Goal: Information Seeking & Learning: Learn about a topic

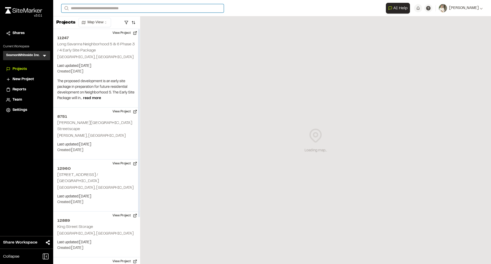
click at [109, 11] on input "Search" at bounding box center [142, 8] width 162 height 8
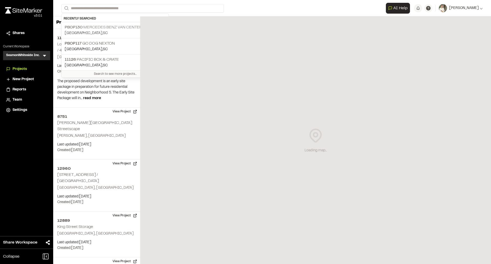
click at [103, 27] on p "PBOP130 Mercedes Benz Van Center Expansion" at bounding box center [115, 27] width 101 height 6
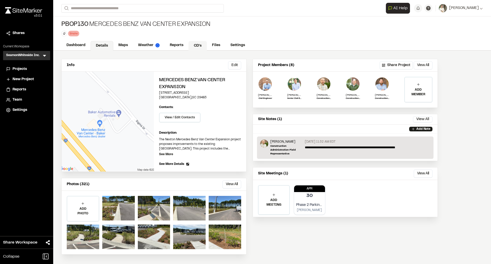
click at [193, 43] on link "CD's" at bounding box center [197, 46] width 18 height 10
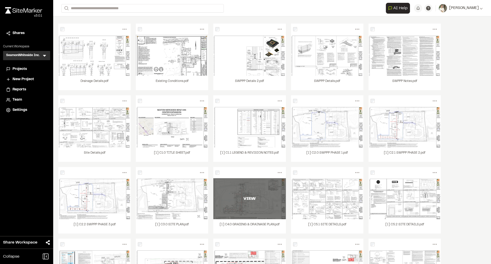
scroll to position [77, 0]
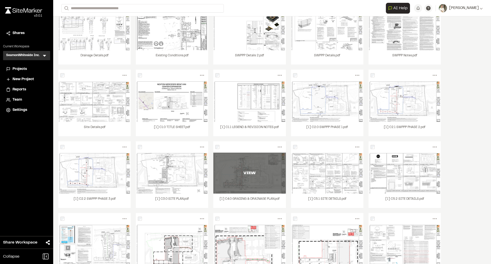
click at [256, 170] on div "VIEW" at bounding box center [249, 173] width 72 height 6
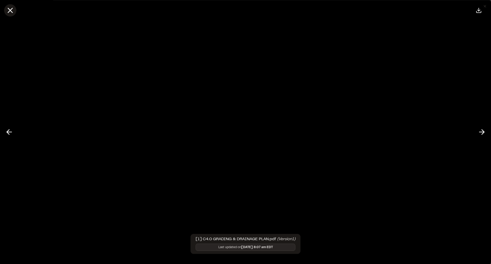
click at [8, 9] on icon at bounding box center [10, 10] width 9 height 9
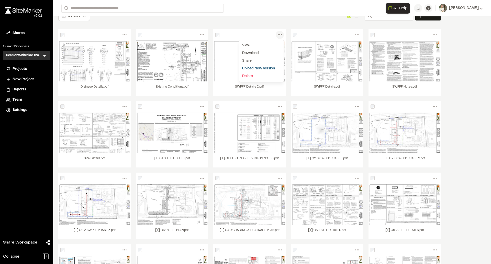
scroll to position [0, 0]
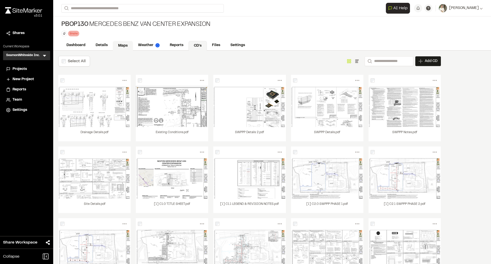
click at [117, 45] on link "Maps" at bounding box center [123, 46] width 20 height 10
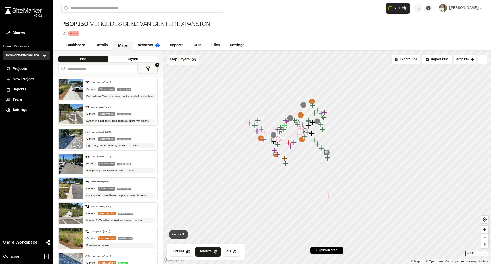
click at [180, 58] on span "Map Layers" at bounding box center [180, 60] width 20 height 6
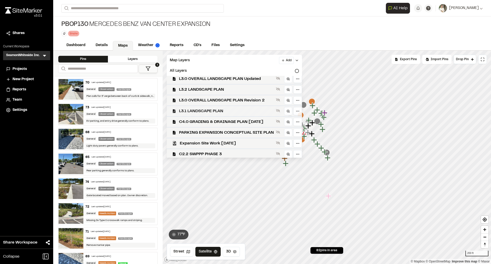
scroll to position [69, 0]
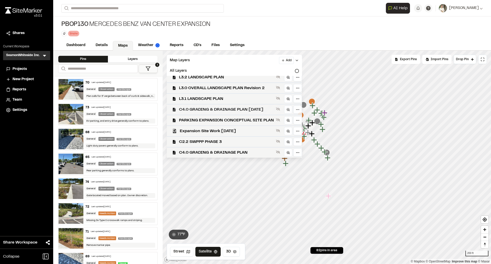
click at [238, 108] on span "C4.0 GRADING & DRAINAGE PLAN [DATE]" at bounding box center [226, 109] width 95 height 6
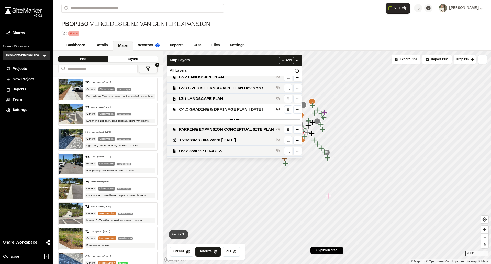
click at [241, 109] on span "C4.0 GRADING & DRAINAGE PLAN [DATE]" at bounding box center [226, 109] width 95 height 6
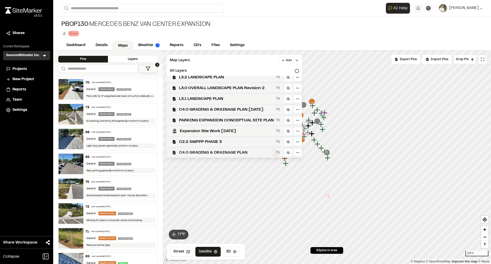
click at [232, 152] on span "C4.0 GRADING & DRAINAGE PLAN" at bounding box center [226, 152] width 95 height 6
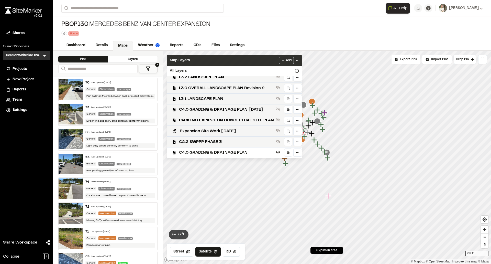
click at [302, 57] on div "Map Layers Add" at bounding box center [234, 60] width 135 height 11
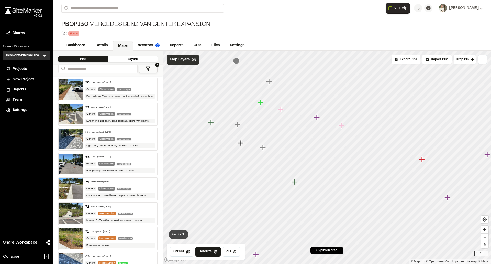
click at [190, 60] on div "Map Layers" at bounding box center [183, 60] width 32 height 10
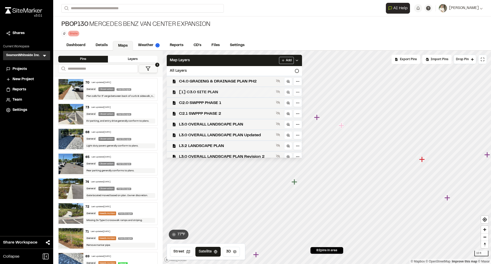
click at [225, 91] on span "[1] C3.0 SITE PLAN" at bounding box center [226, 92] width 95 height 6
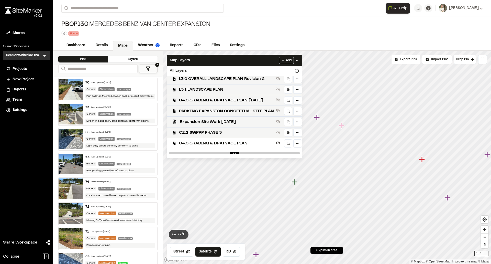
click at [234, 143] on span "C4.0 GRADING & DRAINAGE PLAN" at bounding box center [226, 143] width 95 height 6
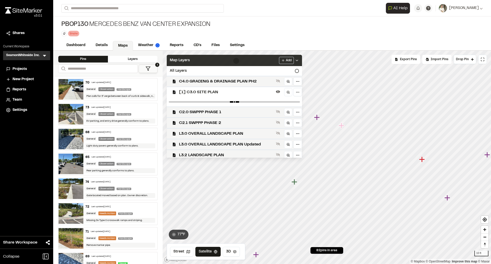
click at [302, 59] on div "Map Layers Add" at bounding box center [234, 60] width 135 height 11
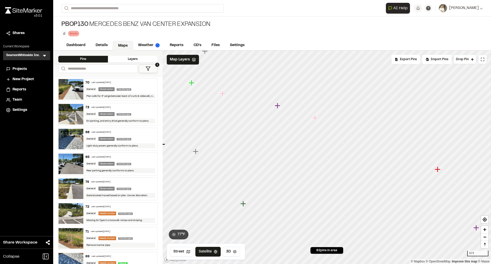
click at [278, 106] on icon "Map marker" at bounding box center [278, 106] width 6 height 6
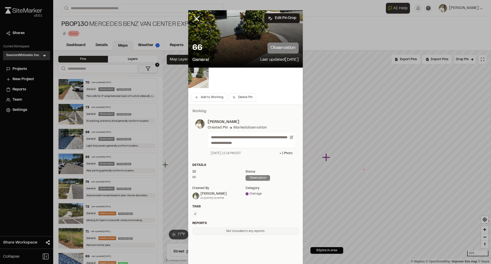
click at [197, 79] on img at bounding box center [198, 78] width 20 height 20
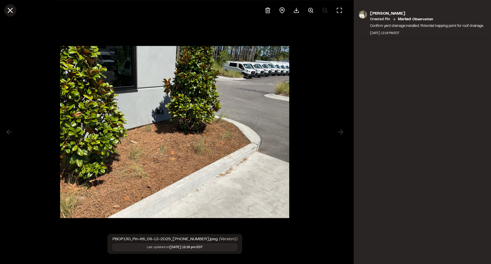
click at [12, 13] on icon at bounding box center [10, 10] width 9 height 9
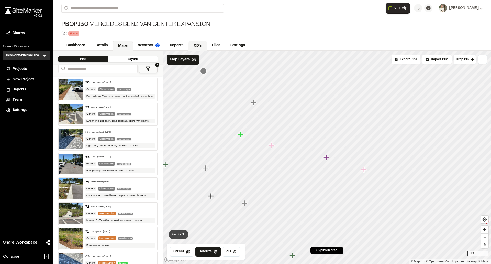
click at [190, 44] on link "CD's" at bounding box center [197, 46] width 18 height 10
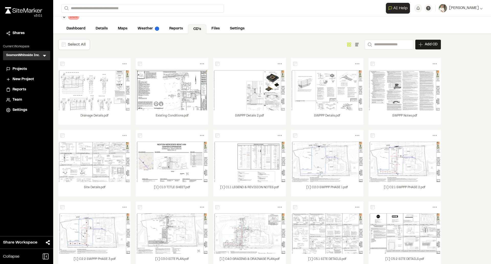
scroll to position [26, 0]
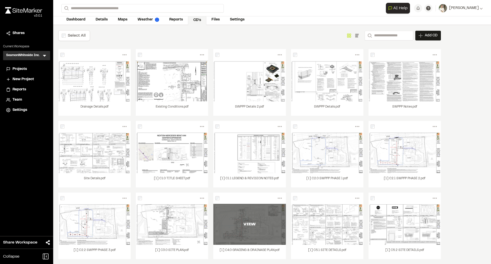
click at [253, 219] on div "VIEW" at bounding box center [249, 224] width 72 height 41
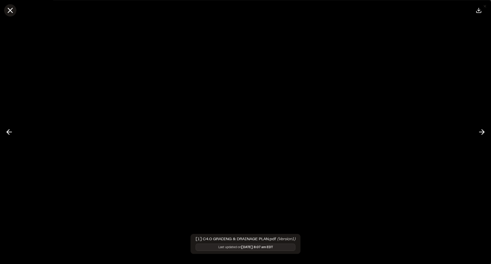
click at [7, 12] on icon at bounding box center [10, 10] width 9 height 9
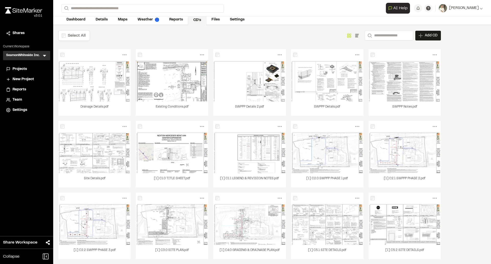
click at [471, 135] on div "Select All Show as Grid Show as List Search Add CD Add New Construction Drawing…" at bounding box center [272, 157] width 438 height 264
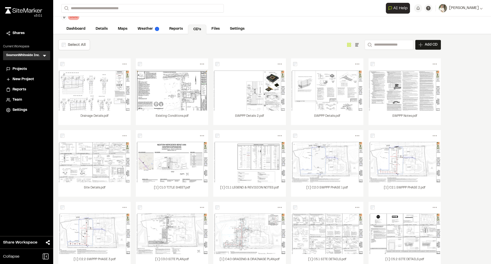
scroll to position [0, 0]
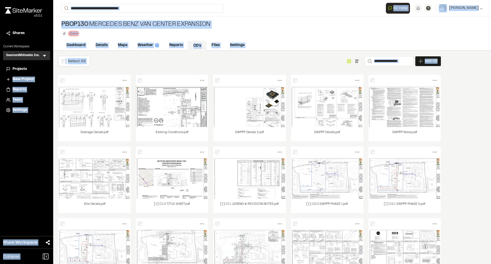
click at [83, 81] on div "Close sidebar v 3.0.1 Shares Current Workspace SeamonWhiteside Inc. SI Menu Pro…" at bounding box center [245, 132] width 491 height 264
click at [130, 59] on div "Select All Show as Grid Show as List Search Add CD Add New Construction Drawing…" at bounding box center [249, 61] width 383 height 11
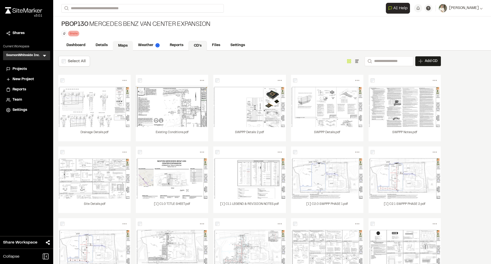
click at [126, 45] on link "Maps" at bounding box center [123, 46] width 20 height 10
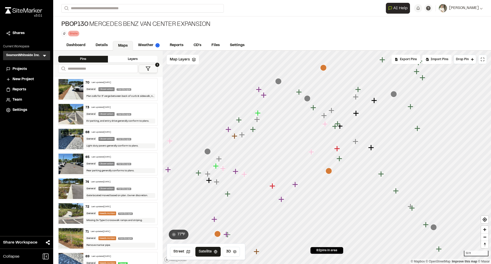
click at [315, 110] on icon "Map marker" at bounding box center [313, 107] width 7 height 7
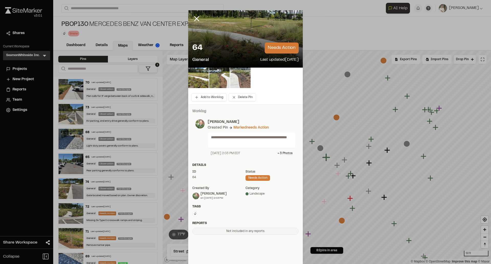
click at [235, 77] on img at bounding box center [240, 78] width 20 height 20
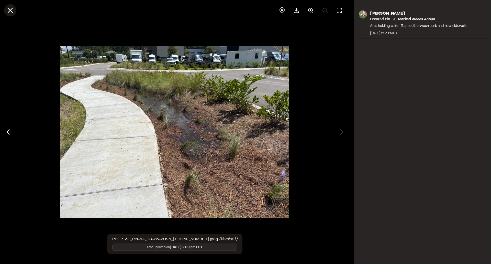
click at [7, 10] on icon at bounding box center [10, 10] width 9 height 9
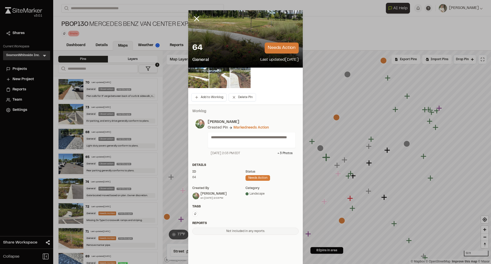
click at [241, 78] on img at bounding box center [240, 78] width 20 height 20
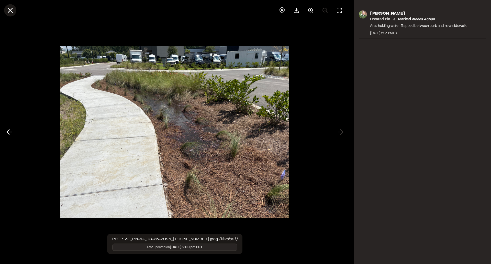
click at [6, 12] on icon at bounding box center [10, 10] width 9 height 9
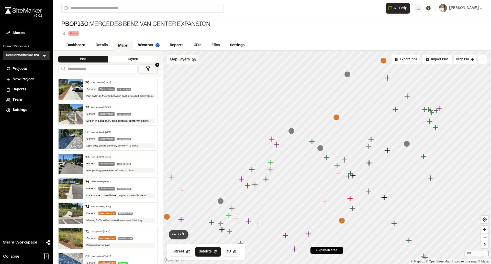
click at [179, 58] on span "Map Layers" at bounding box center [180, 60] width 20 height 6
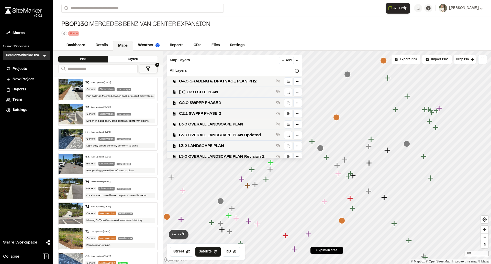
click at [224, 93] on span "[1] C3.0 SITE PLAN" at bounding box center [226, 92] width 95 height 6
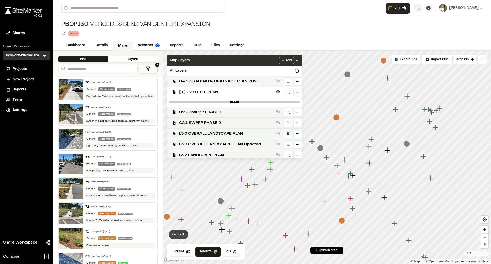
click at [302, 61] on div "Map Layers Add" at bounding box center [234, 60] width 135 height 11
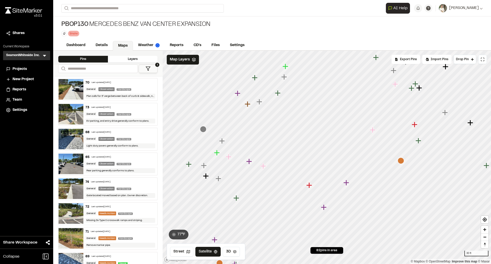
click at [219, 153] on icon "Map marker" at bounding box center [217, 152] width 7 height 7
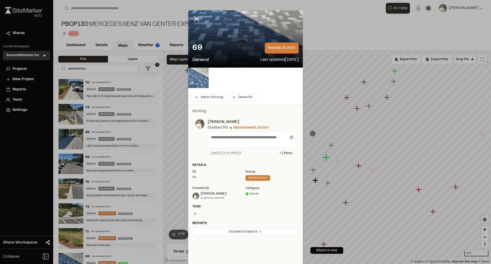
click at [205, 86] on img at bounding box center [198, 78] width 20 height 20
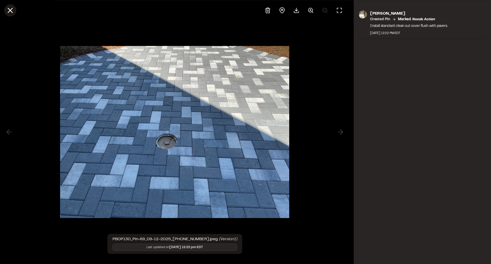
click at [13, 8] on icon at bounding box center [10, 10] width 9 height 9
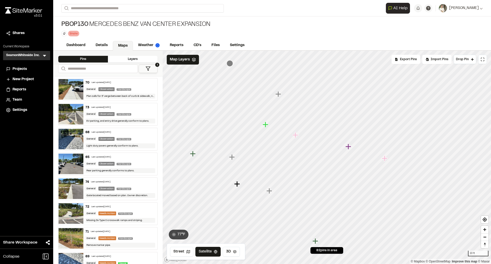
click at [234, 158] on icon "Map marker" at bounding box center [232, 157] width 7 height 7
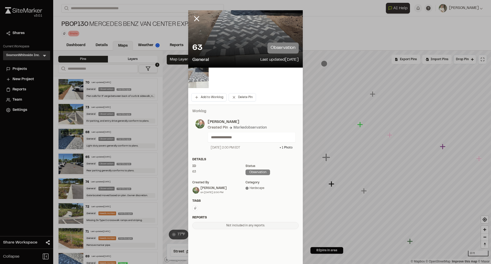
click at [199, 78] on img at bounding box center [198, 78] width 20 height 20
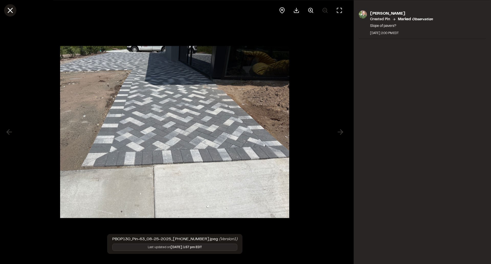
click at [10, 9] on icon at bounding box center [10, 10] width 9 height 9
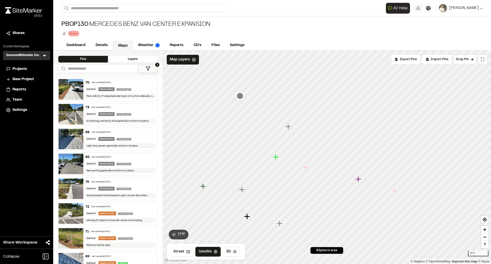
click at [290, 128] on icon "Map marker" at bounding box center [288, 126] width 7 height 7
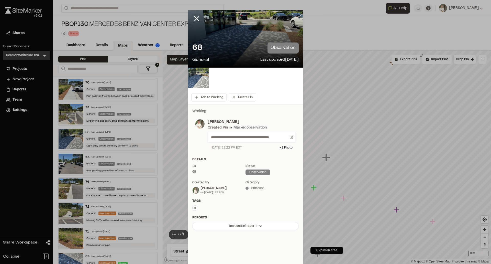
click at [193, 72] on img at bounding box center [198, 78] width 20 height 20
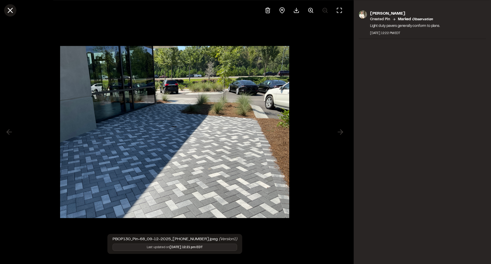
click at [10, 10] on line at bounding box center [10, 10] width 4 height 4
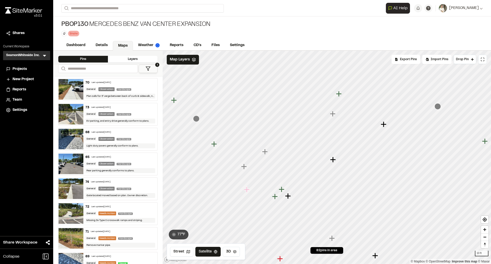
click at [247, 167] on icon "Map marker" at bounding box center [244, 166] width 7 height 7
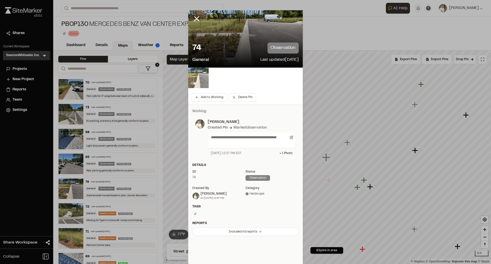
click at [197, 72] on img at bounding box center [198, 78] width 20 height 20
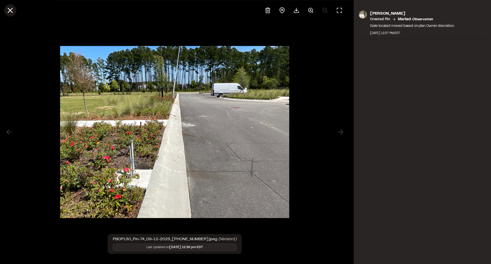
click at [8, 10] on icon at bounding box center [10, 10] width 9 height 9
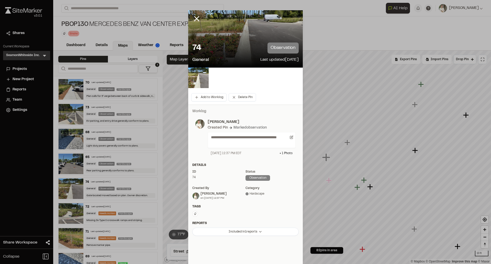
click at [294, 86] on div at bounding box center [245, 78] width 115 height 20
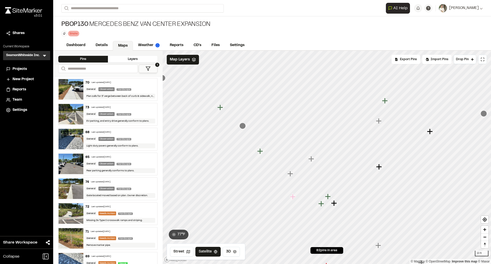
click at [380, 121] on icon "Map marker" at bounding box center [379, 121] width 6 height 6
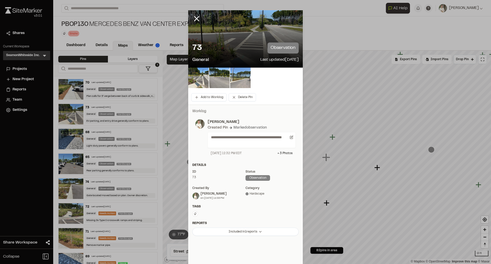
click at [238, 77] on img at bounding box center [240, 78] width 20 height 20
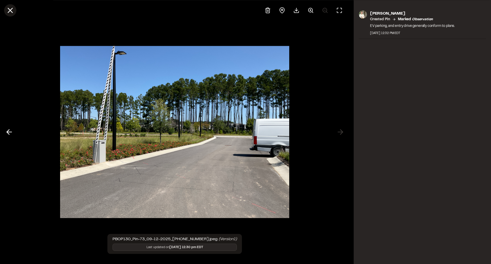
click at [11, 8] on icon at bounding box center [10, 10] width 9 height 9
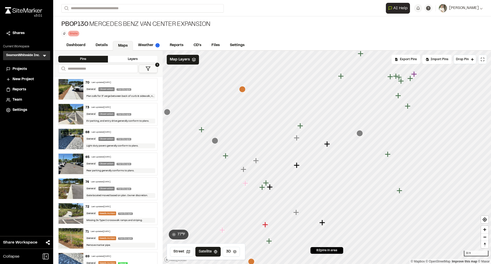
click at [258, 161] on icon "Map marker" at bounding box center [256, 160] width 7 height 7
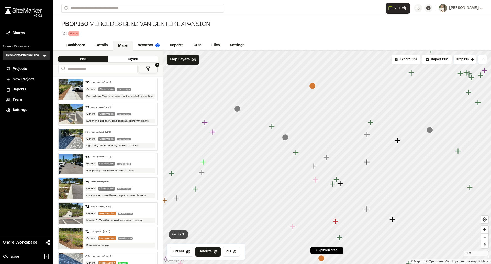
click at [316, 167] on icon "Map marker" at bounding box center [314, 166] width 7 height 7
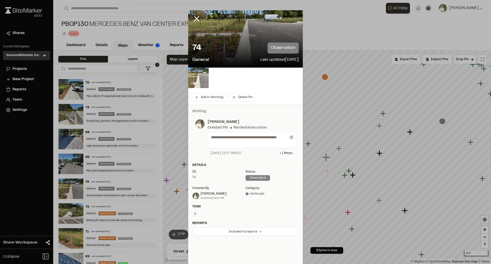
click at [197, 85] on img at bounding box center [198, 78] width 20 height 20
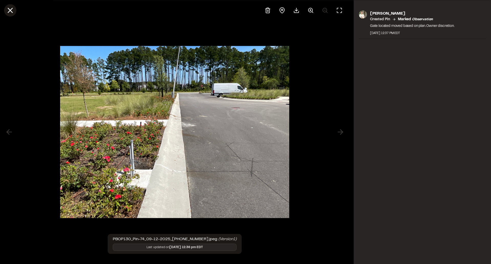
click at [7, 9] on icon at bounding box center [10, 10] width 9 height 9
